Goal: Information Seeking & Learning: Learn about a topic

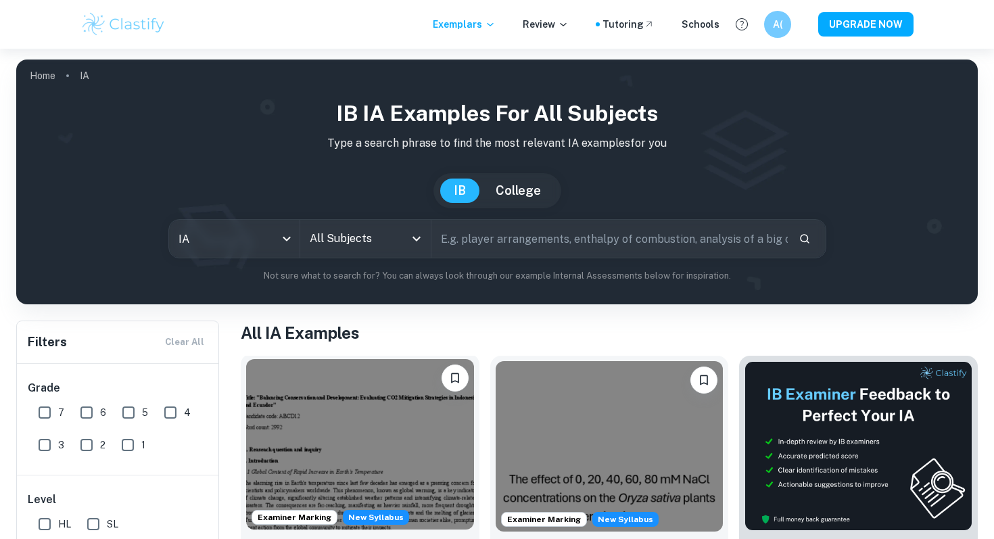
scroll to position [281, 0]
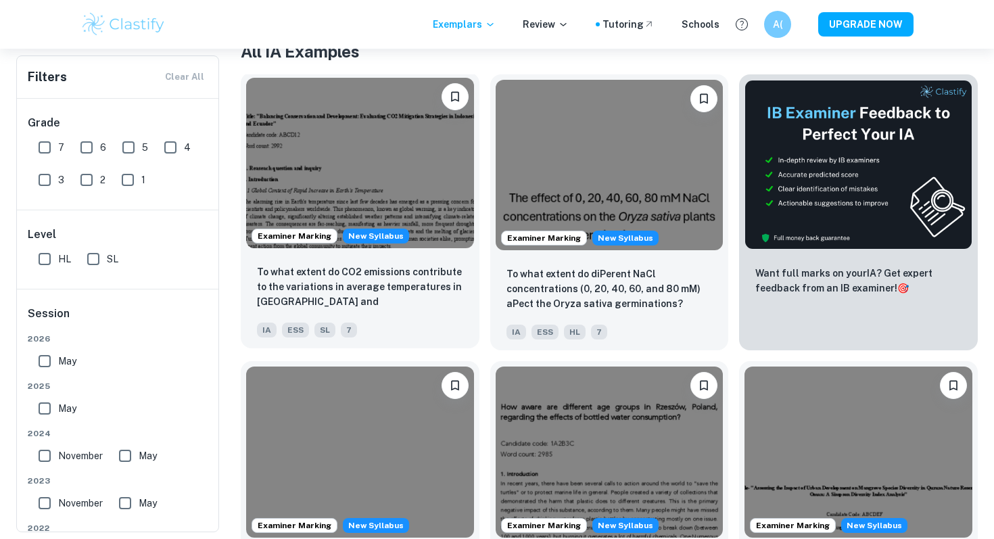
click at [406, 258] on div "To what extent do CO2 emissions contribute to the variations in average tempera…" at bounding box center [360, 301] width 239 height 95
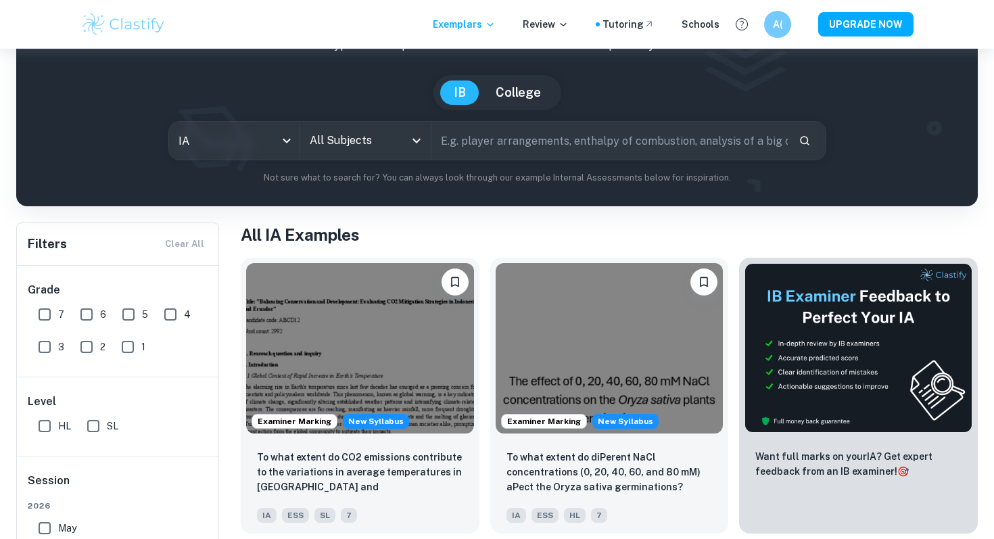
scroll to position [61, 0]
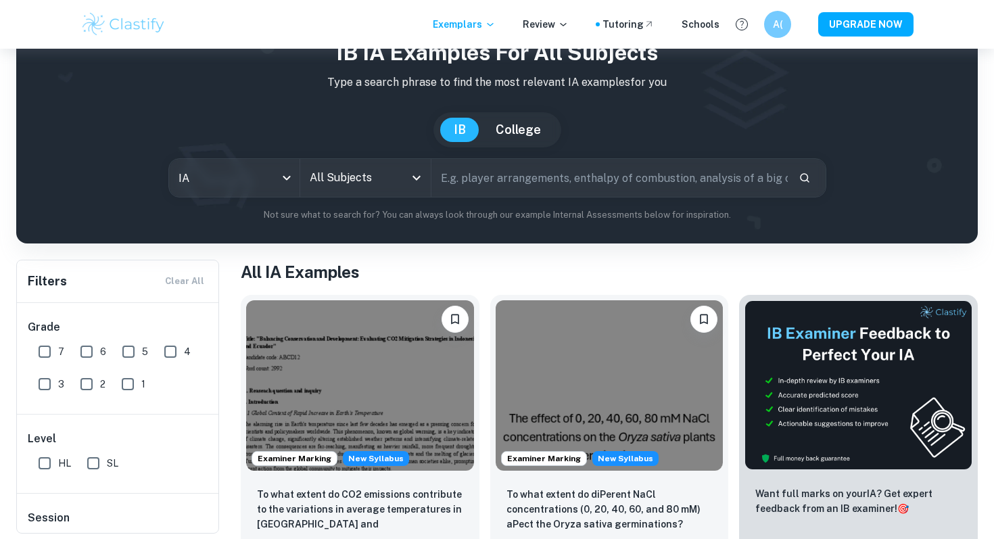
click at [391, 183] on input "All Subjects" at bounding box center [355, 178] width 98 height 26
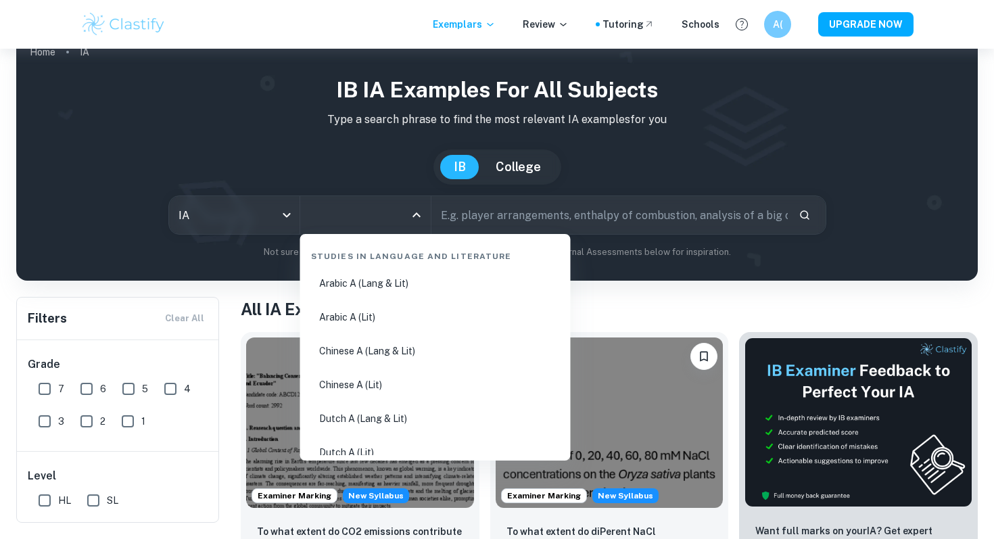
scroll to position [0, 0]
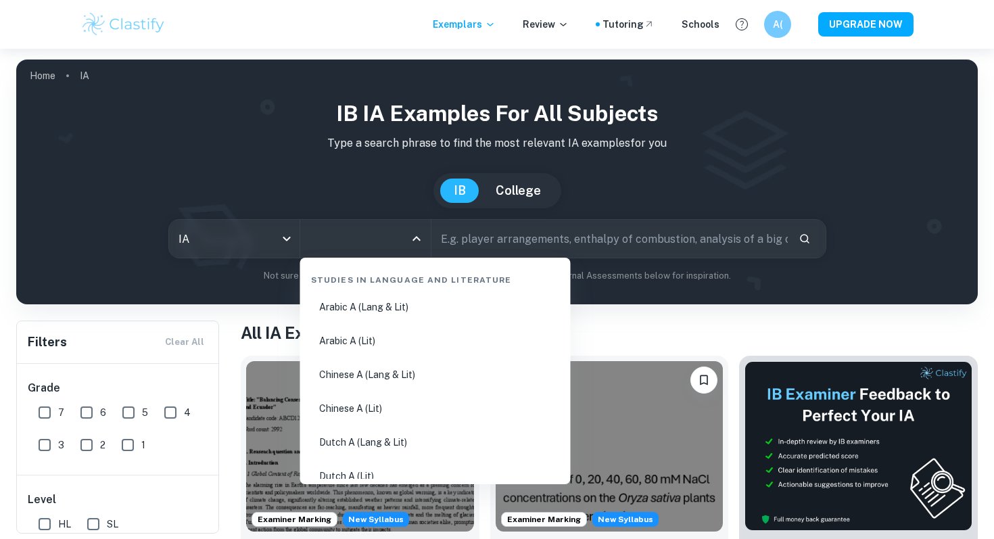
click at [511, 235] on input "text" at bounding box center [609, 239] width 356 height 38
click at [332, 243] on input "All Subjects" at bounding box center [355, 239] width 98 height 26
click at [369, 344] on li "Chemistry" at bounding box center [436, 342] width 260 height 31
type input "Chemistry"
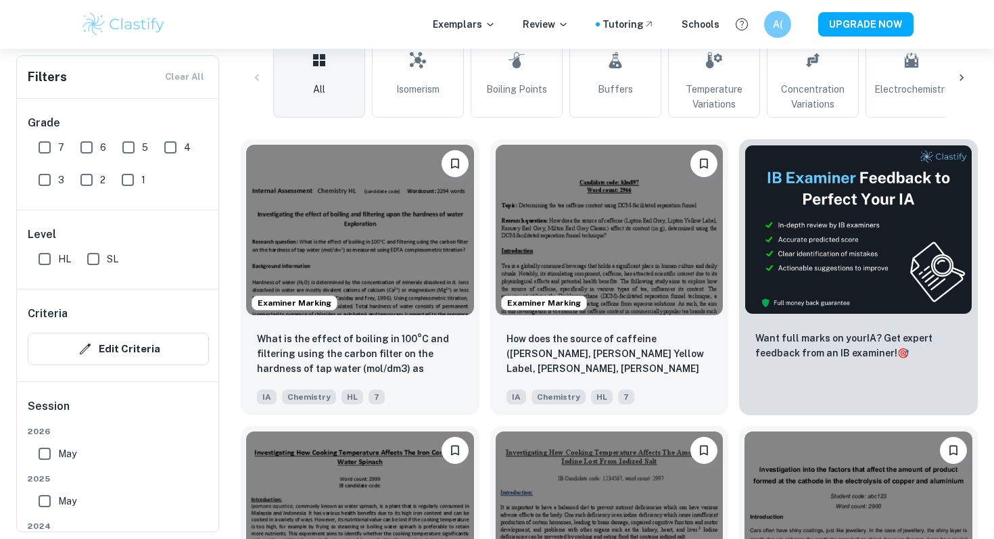
scroll to position [338, 0]
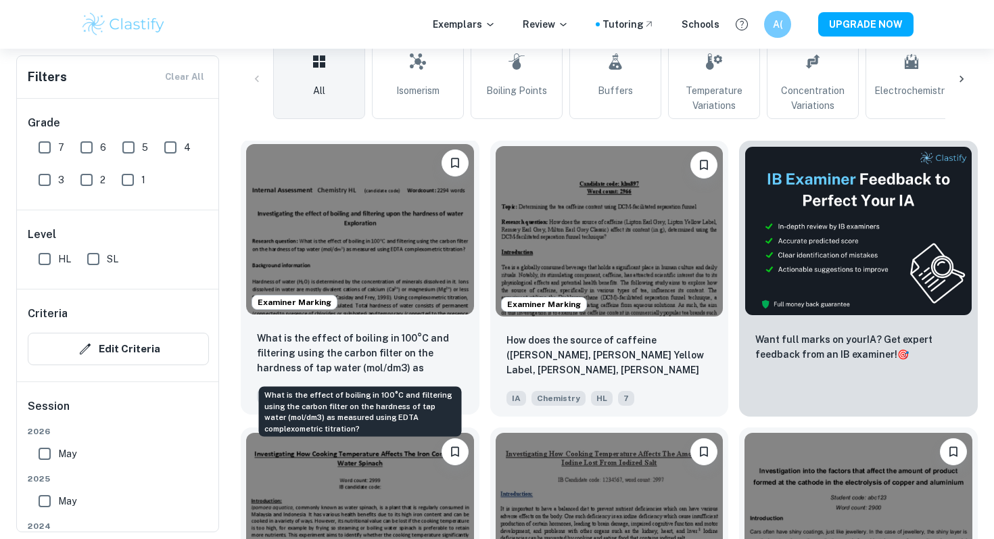
click at [404, 352] on p "What is the effect of boiling in 100°C and filtering using the carbon filter on…" at bounding box center [360, 354] width 206 height 46
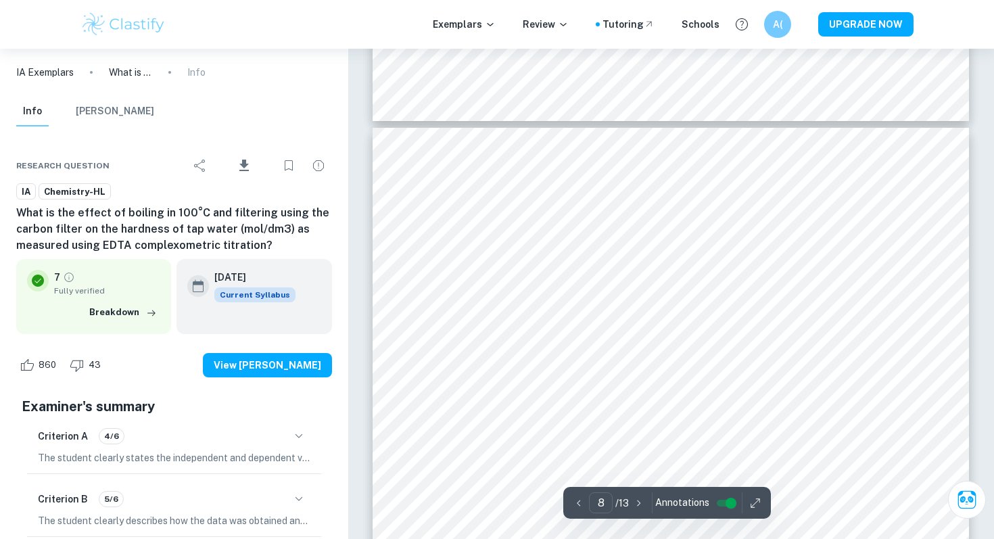
scroll to position [6069, 0]
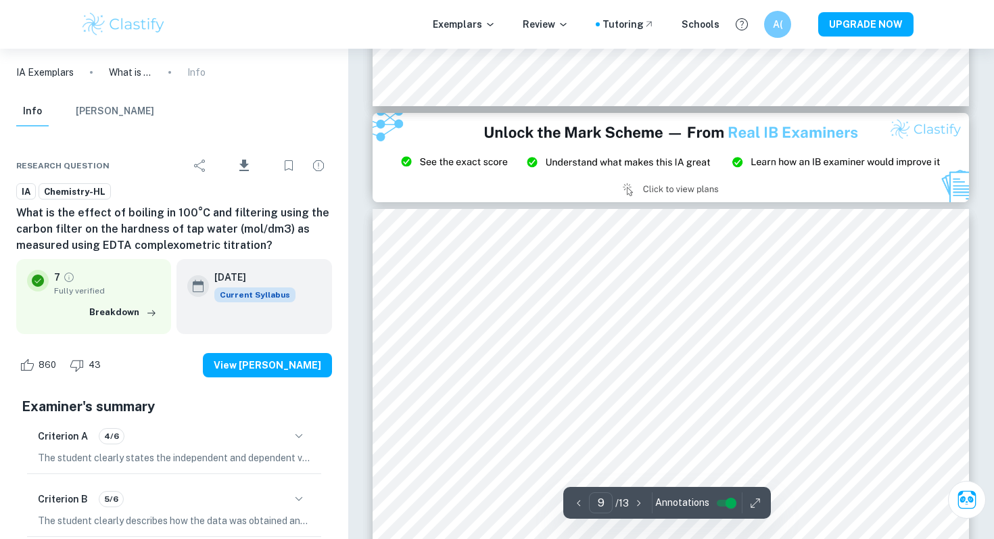
type input "8"
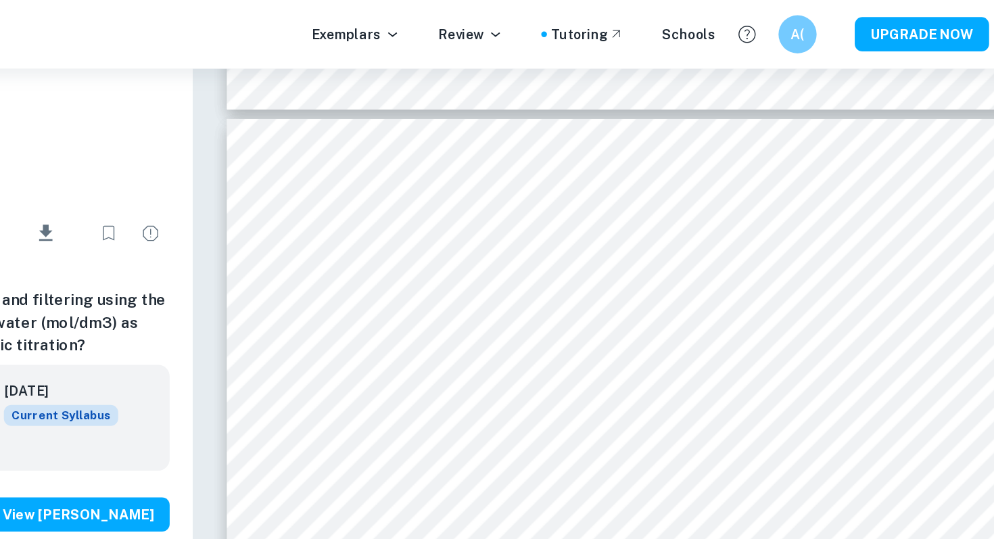
scroll to position [6086, 0]
